Goal: Task Accomplishment & Management: Use online tool/utility

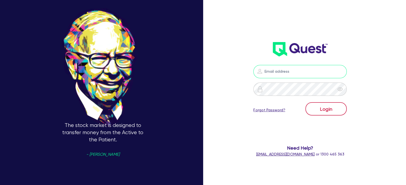
type input "[PERSON_NAME][EMAIL_ADDRESS][DOMAIN_NAME]"
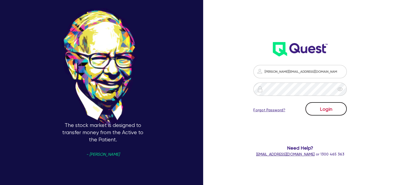
click at [325, 110] on button "Login" at bounding box center [325, 108] width 41 height 13
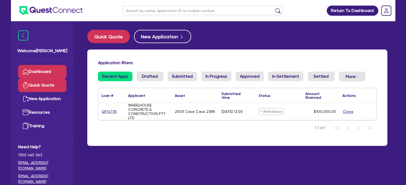
click at [42, 87] on link "Quick Quote" at bounding box center [42, 86] width 48 height 14
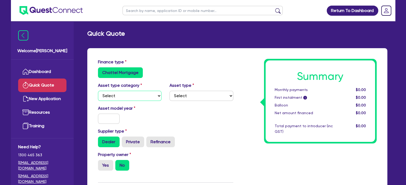
click at [117, 97] on select "Select Cars and light trucks Primary assets Secondary assets Tertiary assets" at bounding box center [130, 96] width 64 height 10
select select "PRIMARY_ASSETS"
click at [98, 91] on select "Select Cars and light trucks Primary assets Secondary assets Tertiary assets" at bounding box center [130, 96] width 64 height 10
click at [179, 95] on select "Select Heavy trucks over 4.5 tonne Trailers Bus and coaches Yellow goods and ex…" at bounding box center [201, 96] width 64 height 10
select select "HEAVY_TRUCKS"
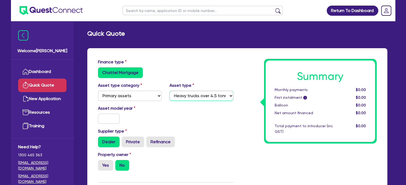
click at [169, 91] on select "Select Heavy trucks over 4.5 tonne Trailers Bus and coaches Yellow goods and ex…" at bounding box center [201, 96] width 64 height 10
click at [102, 118] on input "text" at bounding box center [109, 119] width 22 height 10
type input "2025"
click at [161, 126] on div "Asset model year [DATE]" at bounding box center [165, 116] width 143 height 23
click at [106, 163] on label "Yes" at bounding box center [105, 165] width 15 height 11
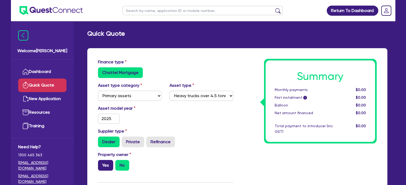
click at [101, 163] on input "Yes" at bounding box center [99, 161] width 3 height 3
radio input "true"
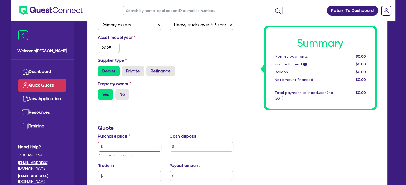
scroll to position [80, 0]
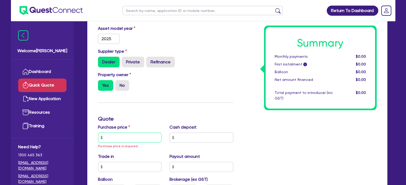
click at [120, 136] on input "text" at bounding box center [130, 138] width 64 height 10
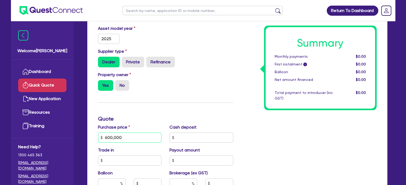
type input "600,000"
drag, startPoint x: 160, startPoint y: 117, endPoint x: 138, endPoint y: 132, distance: 26.9
click at [160, 117] on h3 "Quote" at bounding box center [165, 119] width 135 height 6
click at [123, 163] on input "text" at bounding box center [130, 161] width 64 height 10
type input "0"
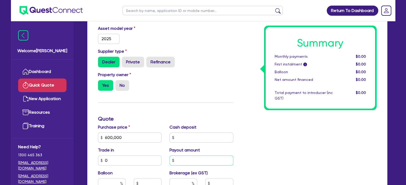
drag, startPoint x: 184, startPoint y: 160, endPoint x: 187, endPoint y: 143, distance: 17.8
click at [184, 161] on input "text" at bounding box center [201, 161] width 64 height 10
type input "0"
click at [188, 137] on input "text" at bounding box center [201, 138] width 64 height 10
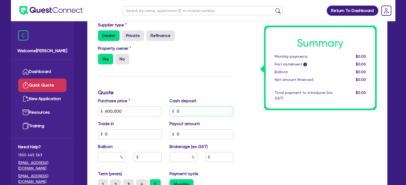
scroll to position [160, 0]
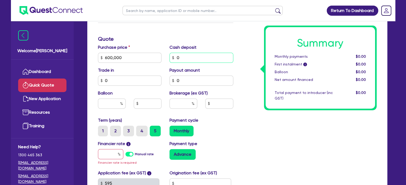
type input "0"
click at [114, 102] on input "text" at bounding box center [112, 104] width 28 height 10
type input "40"
click at [147, 107] on input "text" at bounding box center [148, 104] width 28 height 10
drag, startPoint x: 153, startPoint y: 112, endPoint x: 161, endPoint y: 110, distance: 8.2
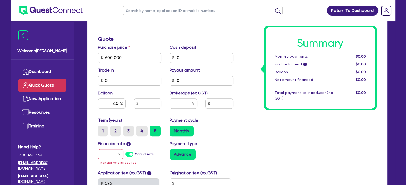
click at [152, 112] on div "Balloon 40" at bounding box center [130, 101] width 72 height 23
click at [186, 102] on input "text" at bounding box center [183, 104] width 28 height 10
type input "6"
type input "4"
click at [218, 127] on div "Monthly" at bounding box center [201, 131] width 64 height 11
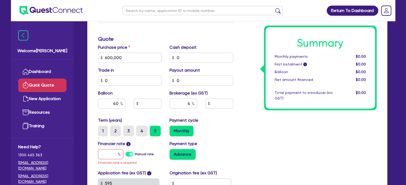
click at [156, 131] on label "5" at bounding box center [155, 131] width 11 height 11
click at [153, 129] on input "5" at bounding box center [151, 127] width 3 height 3
click at [111, 157] on input "text" at bounding box center [110, 154] width 25 height 10
click at [135, 153] on label "Manual rate" at bounding box center [144, 154] width 19 height 5
click at [0, 0] on input "Manual rate" at bounding box center [0, 0] width 0 height 0
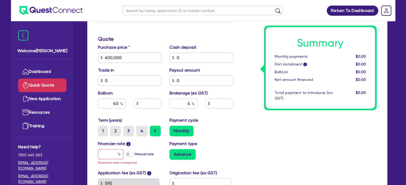
type input "240,000"
type input "24,000"
type input "17"
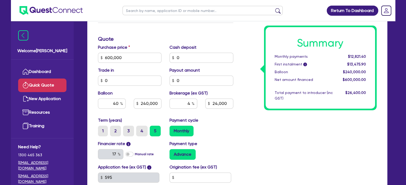
click at [235, 138] on div "Term (years) 1 2 3 4 5 Payment cycle Monthly" at bounding box center [165, 128] width 143 height 23
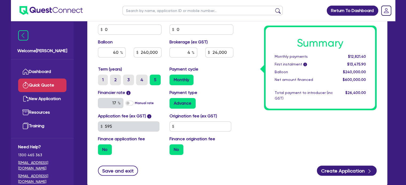
scroll to position [213, 0]
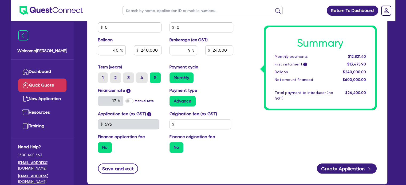
click at [100, 146] on label "No" at bounding box center [105, 147] width 14 height 11
click at [100, 146] on input "No" at bounding box center [99, 143] width 3 height 3
click at [103, 146] on label "No" at bounding box center [105, 147] width 14 height 11
click at [101, 146] on input "No" at bounding box center [99, 143] width 3 height 3
click at [123, 143] on div "No" at bounding box center [130, 147] width 64 height 11
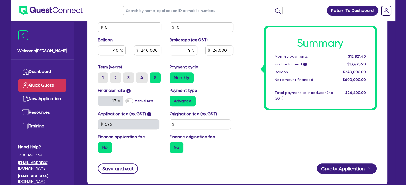
click at [174, 149] on label "No" at bounding box center [176, 147] width 14 height 11
click at [173, 146] on input "No" at bounding box center [170, 143] width 3 height 3
click at [178, 120] on input "text" at bounding box center [200, 124] width 62 height 10
type input "550"
type input "240,000"
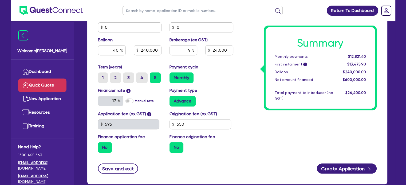
type input "24,000"
type input "240,000"
type input "24,000"
click at [297, 138] on div "Summary Monthly payments $12,821.40 First instalment i $13,475.90 Balloon $240,…" at bounding box center [308, 2] width 143 height 312
click at [272, 131] on div "Summary Monthly payments $12,821.40 First instalment i $14,080.90 Balloon $240,…" at bounding box center [308, 2] width 143 height 312
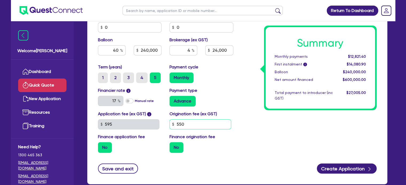
click at [201, 128] on input "550" at bounding box center [200, 124] width 62 height 10
click at [214, 95] on div "Payment type Advance" at bounding box center [201, 96] width 72 height 19
click at [155, 129] on div "Application fee (ex GST) i 595 Origination fee (ex GST) 550 Finance application…" at bounding box center [165, 134] width 143 height 46
type input "240,000"
type input "24,000"
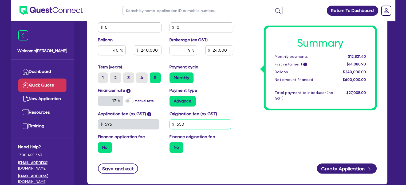
type input "0"
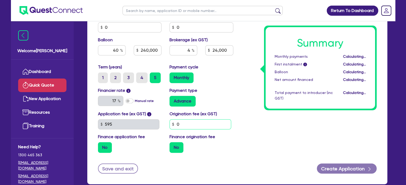
type input "240,000"
type input "24,000"
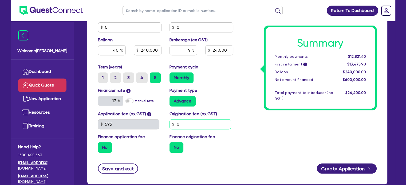
type input "0"
drag, startPoint x: 226, startPoint y: 99, endPoint x: 223, endPoint y: 101, distance: 3.6
click at [226, 100] on div "Advance" at bounding box center [201, 101] width 64 height 11
drag, startPoint x: 185, startPoint y: 122, endPoint x: 125, endPoint y: 136, distance: 61.3
click at [132, 134] on div "Application fee (ex GST) i 595 Origination fee (ex GST) 0 Finance application f…" at bounding box center [165, 134] width 143 height 46
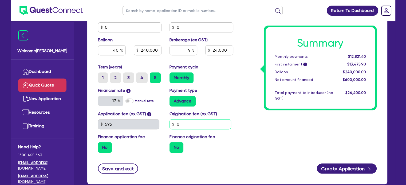
type input "240,000"
type input "24,000"
type input "5"
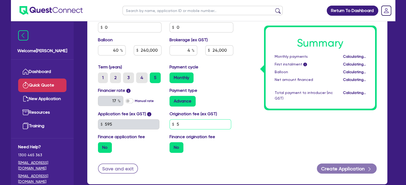
type input "240,000"
type input "24,000"
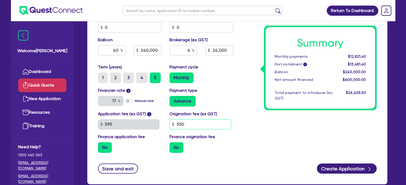
type input "550"
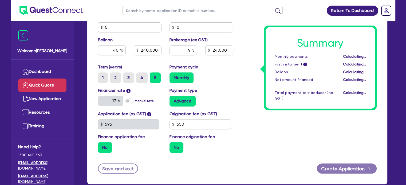
type input "240,000"
type input "24,000"
type input "240,000"
type input "24,000"
drag, startPoint x: 249, startPoint y: 145, endPoint x: 260, endPoint y: 142, distance: 11.7
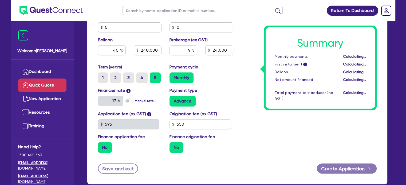
click at [249, 145] on div "Summary Monthly payments Calculating... First instalment i Calculating... Ballo…" at bounding box center [308, 2] width 143 height 312
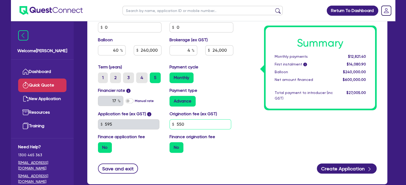
click at [203, 127] on input "550" at bounding box center [200, 124] width 62 height 10
type input "550.00"
type input "240,000"
type input "24,000"
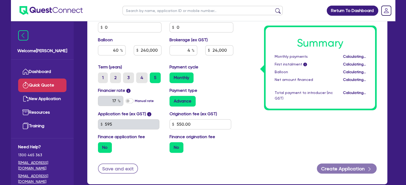
type input "240,000"
type input "24,000"
click at [227, 105] on div "Advance" at bounding box center [201, 101] width 64 height 11
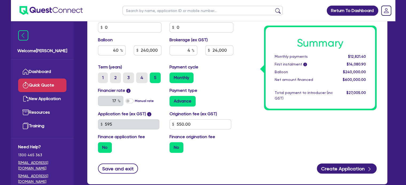
click at [248, 135] on div "Summary Monthly payments $12,821.40 First instalment i $14,080.90 Balloon $240,…" at bounding box center [308, 2] width 143 height 312
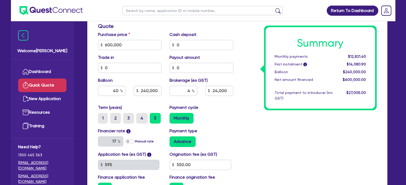
scroll to position [165, 0]
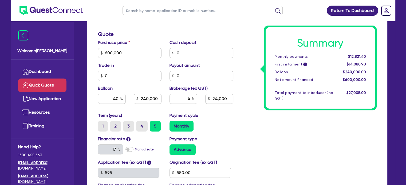
click at [229, 128] on div "Monthly" at bounding box center [201, 126] width 64 height 11
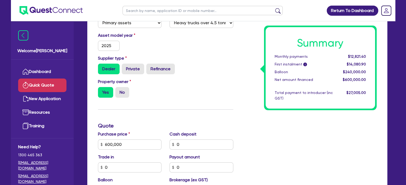
scroll to position [5, 0]
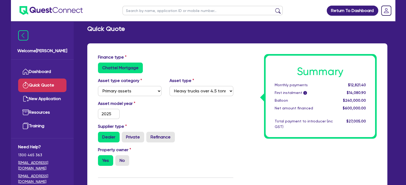
click at [204, 113] on div "Asset model year [DATE]" at bounding box center [165, 112] width 143 height 23
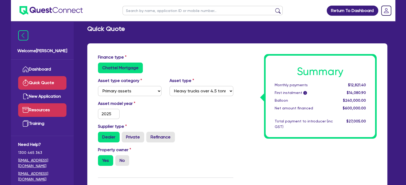
scroll to position [3, 0]
